Goal: Task Accomplishment & Management: Manage account settings

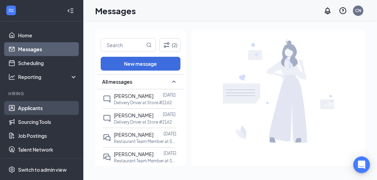
click at [37, 109] on link "Applicants" at bounding box center [47, 108] width 59 height 14
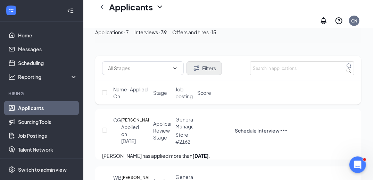
scroll to position [32, 0]
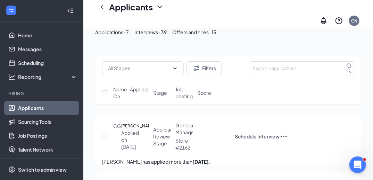
click at [167, 36] on div "Interviews · 39" at bounding box center [150, 32] width 32 height 8
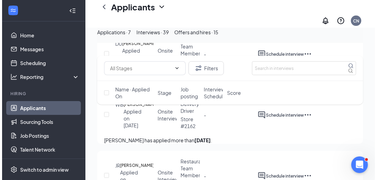
scroll to position [184, 0]
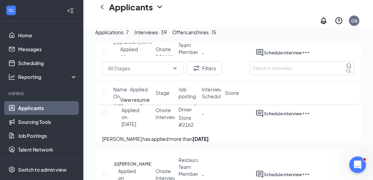
click at [155, 107] on icon "Document" at bounding box center [155, 103] width 0 height 7
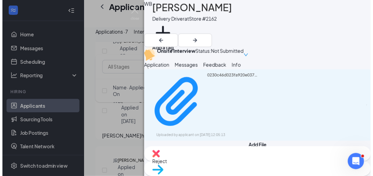
scroll to position [7, 0]
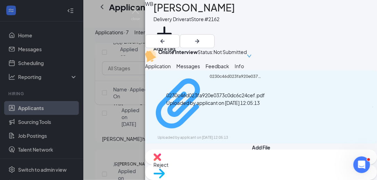
click at [246, 115] on div "0230c46d023fa920e0373c0dc6c24cef.pdf" at bounding box center [236, 104] width 52 height 60
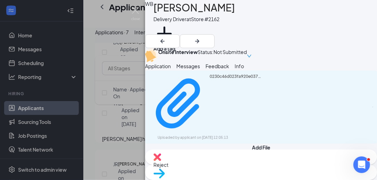
click at [104, 39] on div "WB [PERSON_NAME] Delivery Driver at Store #2162 Add a tag Onsite Interview Stat…" at bounding box center [188, 90] width 377 height 180
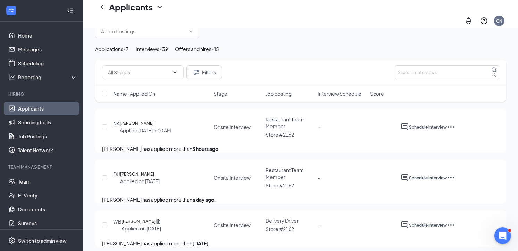
scroll to position [18, 0]
click at [219, 48] on div "Offers and hires · 15" at bounding box center [197, 49] width 44 height 8
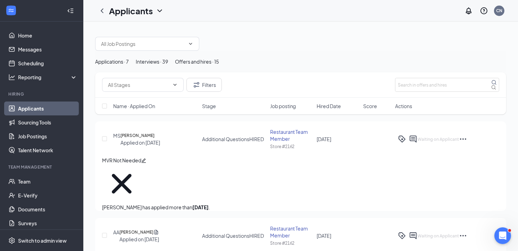
click at [376, 143] on icon "Ellipses" at bounding box center [463, 139] width 8 height 8
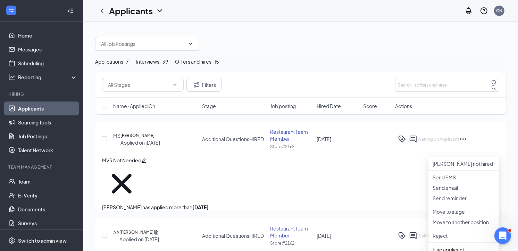
click at [271, 180] on div "MVR Not Needed [PERSON_NAME] has applied more than [DATE] ." at bounding box center [300, 183] width 397 height 54
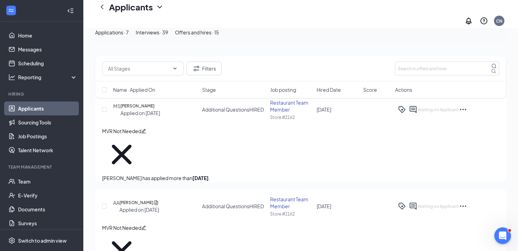
scroll to position [27, 0]
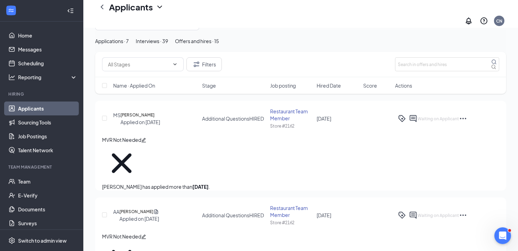
click at [376, 122] on icon "Ellipses" at bounding box center [463, 118] width 8 height 8
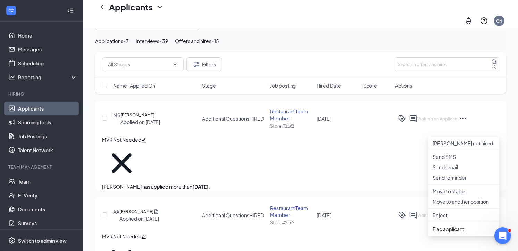
click at [219, 136] on div "[PERSON_NAME] Applied on [DATE] Additional Questions HIRED Restaurant Team Memb…" at bounding box center [300, 122] width 397 height 28
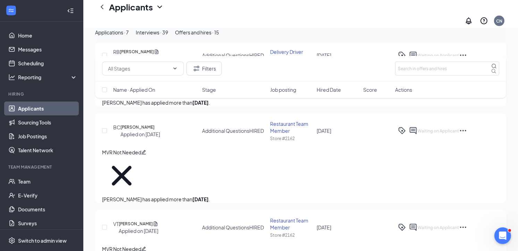
scroll to position [288, 0]
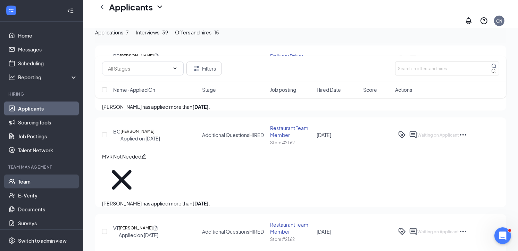
click at [36, 180] on link "Team" at bounding box center [47, 181] width 59 height 14
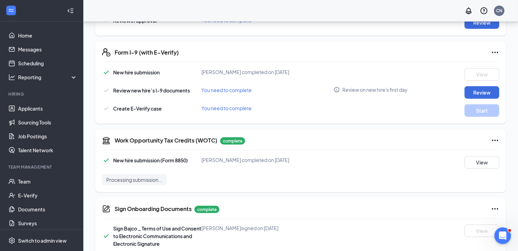
scroll to position [258, 0]
click at [484, 91] on button "Review" at bounding box center [481, 92] width 35 height 12
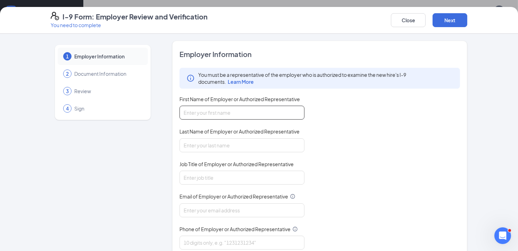
click at [249, 110] on input "First Name of Employer or Authorized Representative" at bounding box center [241, 112] width 125 height 14
click at [328, 106] on div "You must be a representative of the employer who is authorized to examine the n…" at bounding box center [319, 158] width 280 height 181
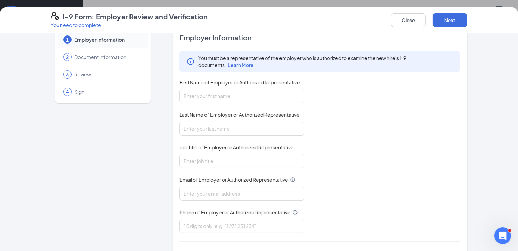
scroll to position [0, 0]
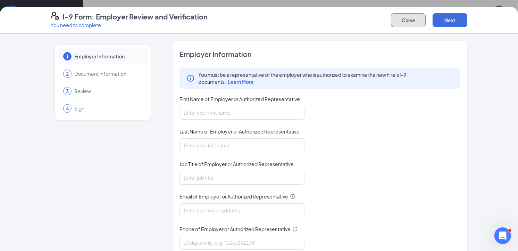
click at [411, 18] on button "Close" at bounding box center [408, 20] width 35 height 14
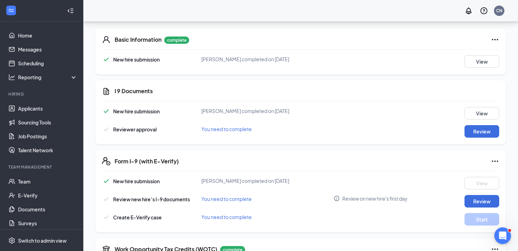
scroll to position [150, 0]
click at [489, 132] on button "Review" at bounding box center [481, 131] width 35 height 12
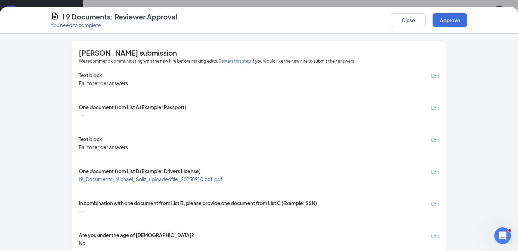
click at [199, 177] on span "I9_Documents_Michael_Soliz_uploadedfile_20250910.pdf.pdf" at bounding box center [151, 179] width 144 height 6
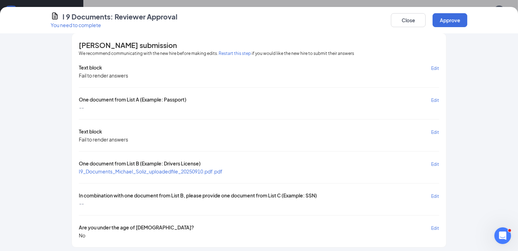
scroll to position [9, 0]
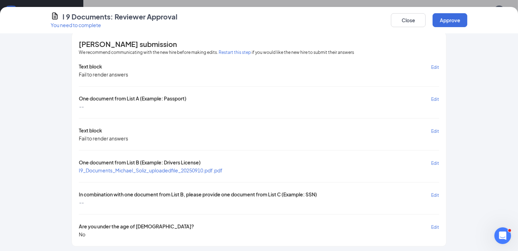
drag, startPoint x: 420, startPoint y: 200, endPoint x: 364, endPoint y: 199, distance: 56.2
click at [364, 199] on div "Text block Edit Fail to render answers One document from List A (Example: Passp…" at bounding box center [259, 150] width 360 height 175
click at [432, 192] on span "Edit" at bounding box center [435, 194] width 8 height 5
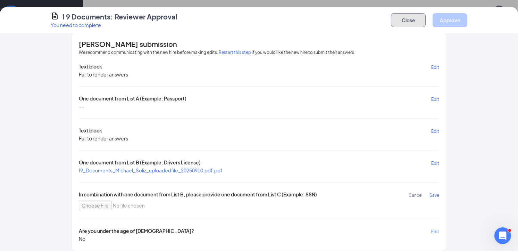
click at [416, 19] on button "Close" at bounding box center [408, 20] width 35 height 14
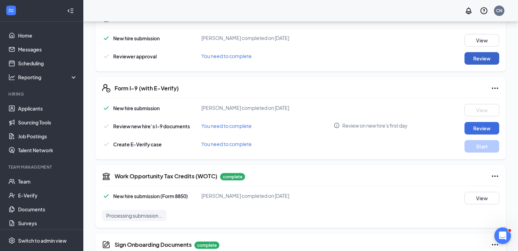
scroll to position [231, 0]
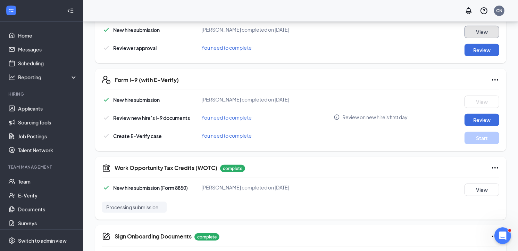
click at [495, 32] on button "View" at bounding box center [481, 32] width 35 height 12
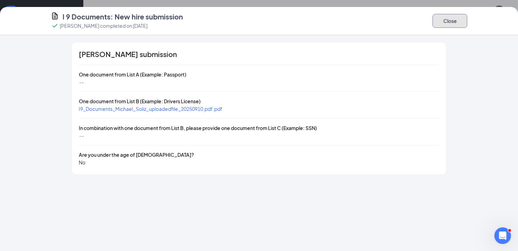
click at [451, 22] on button "Close" at bounding box center [449, 21] width 35 height 14
